Goal: Find specific page/section: Find specific page/section

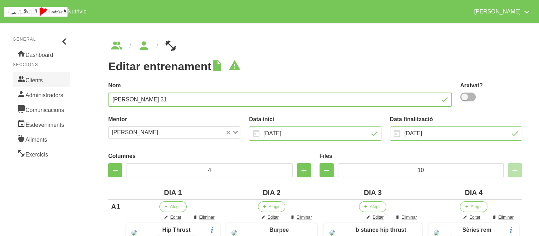
click at [50, 79] on link "Clients" at bounding box center [41, 79] width 57 height 15
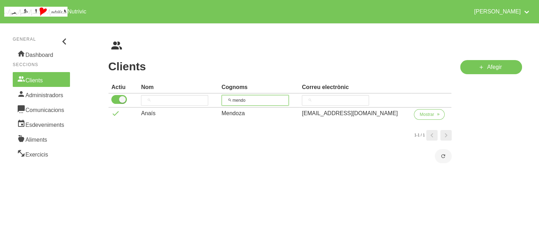
click at [247, 101] on input "mendo" at bounding box center [255, 100] width 67 height 11
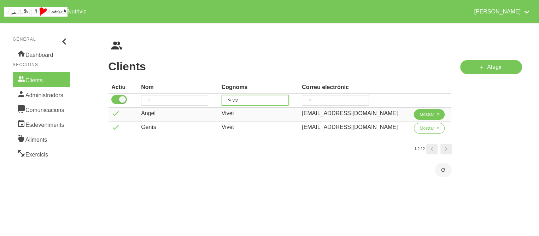
type input "viv"
click at [434, 115] on button "Mostrar" at bounding box center [429, 114] width 31 height 11
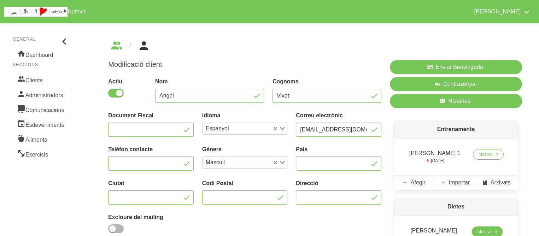
click at [479, 233] on span "Mostrar" at bounding box center [485, 232] width 15 height 6
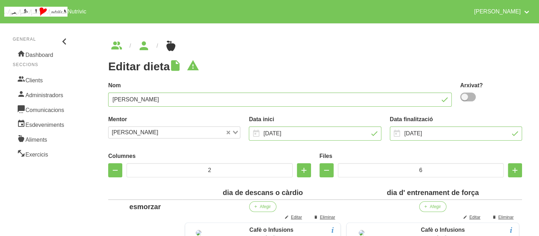
click at [302, 82] on label "Nom" at bounding box center [280, 85] width 344 height 8
